Goal: Ask a question: Seek information or help from site administrators or community

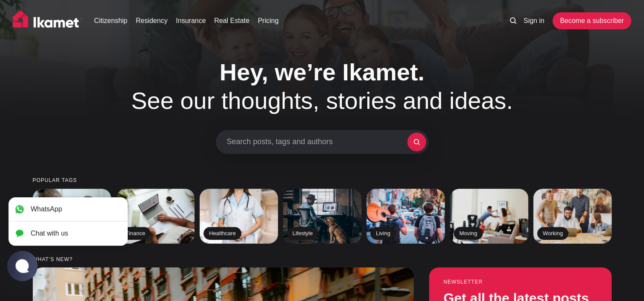
click at [23, 264] on jdiv at bounding box center [22, 266] width 17 height 14
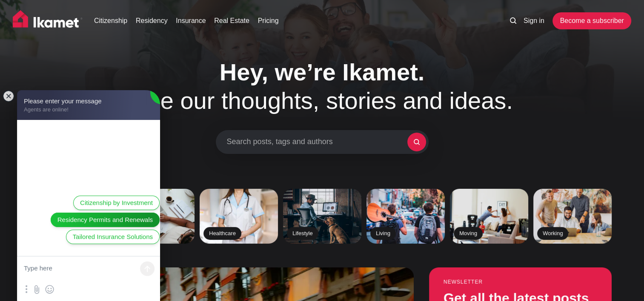
click at [88, 220] on span "Residency Permits and Renewals" at bounding box center [104, 219] width 95 height 9
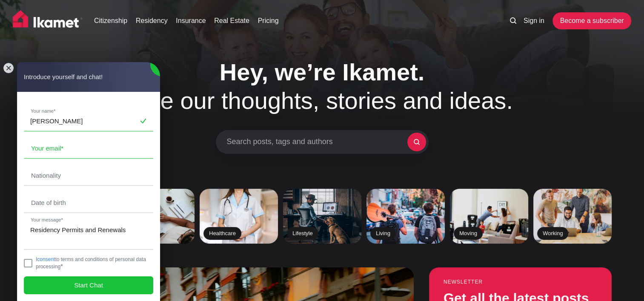
type input "[PERSON_NAME]"
type input "[EMAIL_ADDRESS][DOMAIN_NAME]"
type input "BREEZE"
click at [38, 206] on input "text" at bounding box center [88, 203] width 129 height 20
type input "[DATE]"
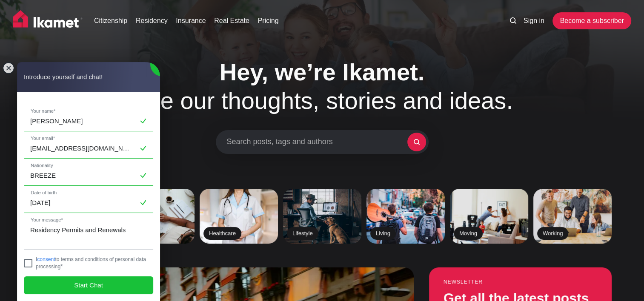
click at [28, 262] on jdiv at bounding box center [28, 263] width 9 height 9
click at [75, 284] on span "Start Chat" at bounding box center [88, 285] width 29 height 9
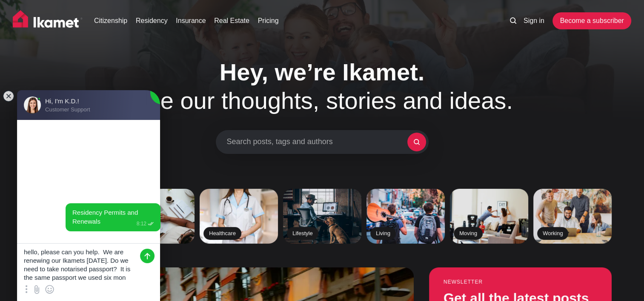
scroll to position [11, 0]
type textarea "hello, please can you help. We are renewing our Ikamets [DATE]. Do we need to t…"
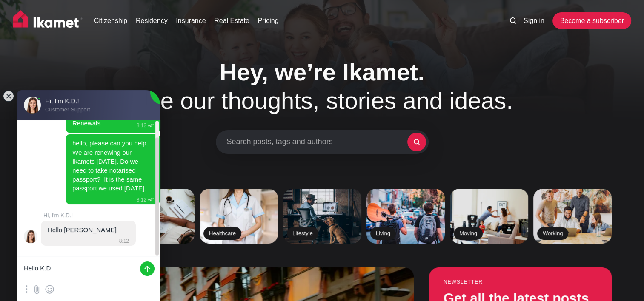
scroll to position [20, 0]
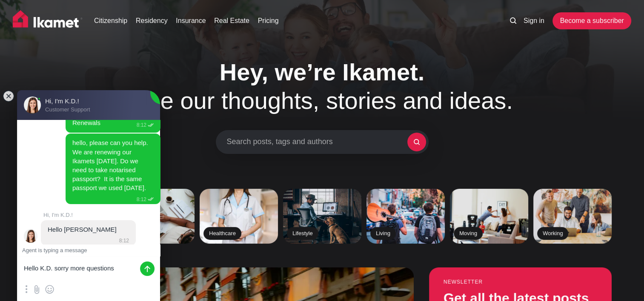
type textarea "Hello K.D. sorry more questions!"
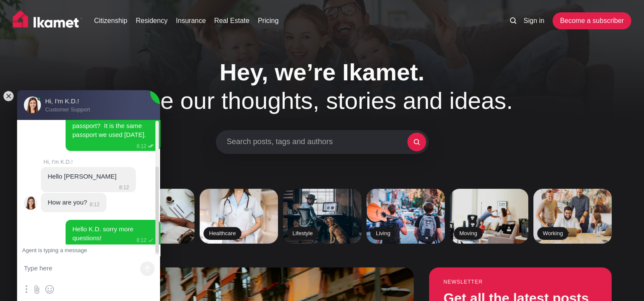
scroll to position [76, 0]
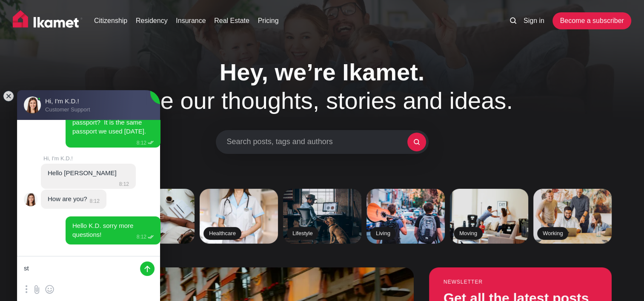
type textarea "s"
type textarea "Stressed! But getting there, how are you"
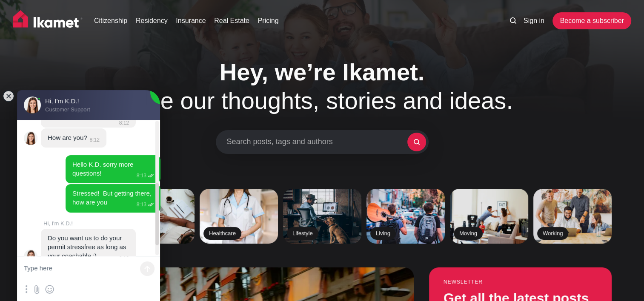
scroll to position [160, 0]
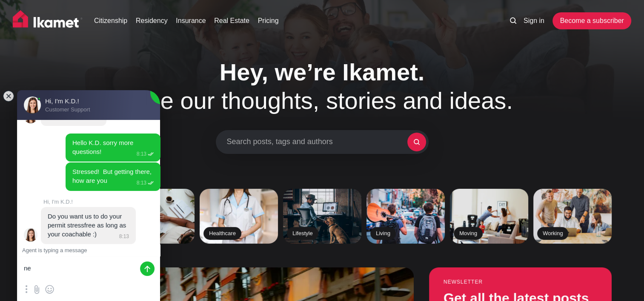
type textarea "n"
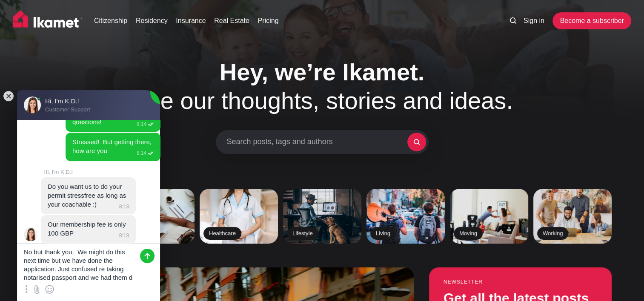
scroll to position [11, 0]
type textarea "No but thank you. We might do this next time but we have done the application. …"
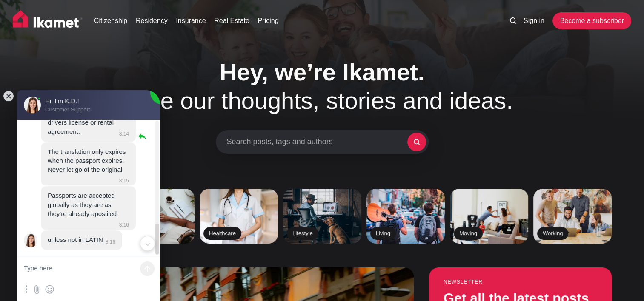
scroll to position [462, 0]
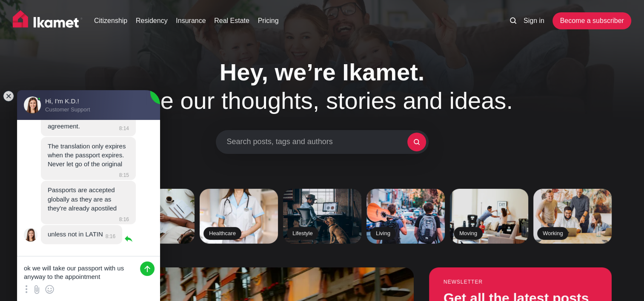
type textarea "ok we will take our passport with us anyway to the appointment"
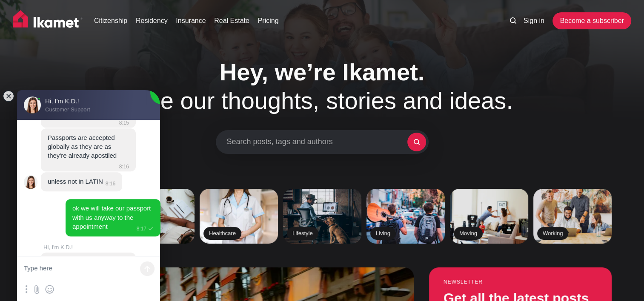
scroll to position [562, 0]
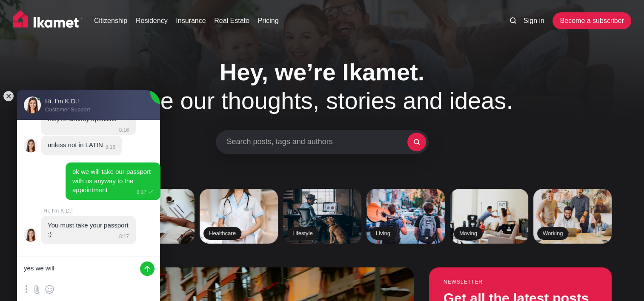
type textarea "yes we will"
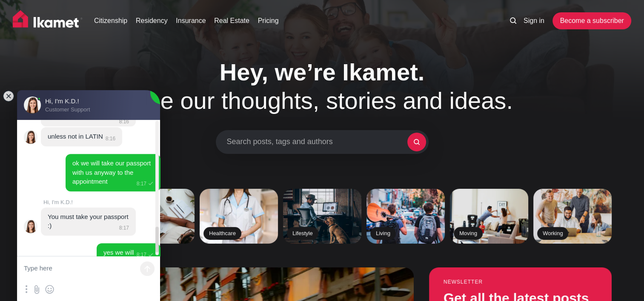
scroll to position [589, 0]
